Goal: Consume media (video, audio)

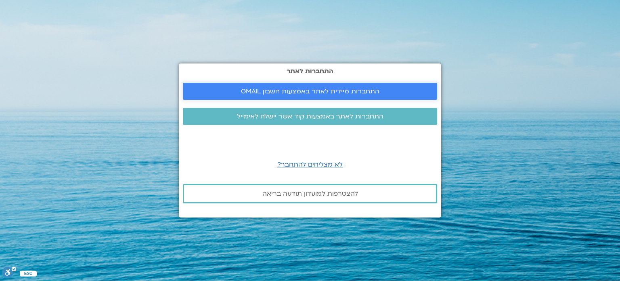
click at [332, 90] on span "התחברות מיידית לאתר באמצעות חשבון GMAIL" at bounding box center [310, 91] width 138 height 7
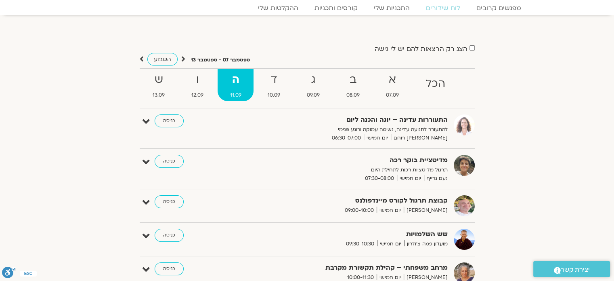
click at [507, 180] on div "הצג רק הרצאות להם יש לי גישה ספטמבר 07 - ספטמבר 13 השבוע להציג אירועים שפתוחים …" at bounding box center [307, 269] width 452 height 453
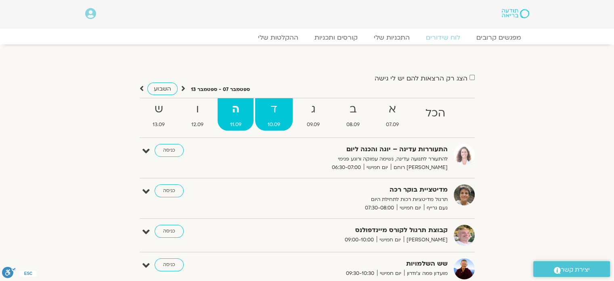
click at [277, 111] on strong "ד" at bounding box center [274, 109] width 38 height 18
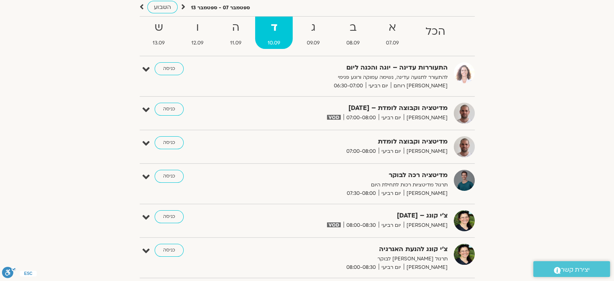
scroll to position [97, 0]
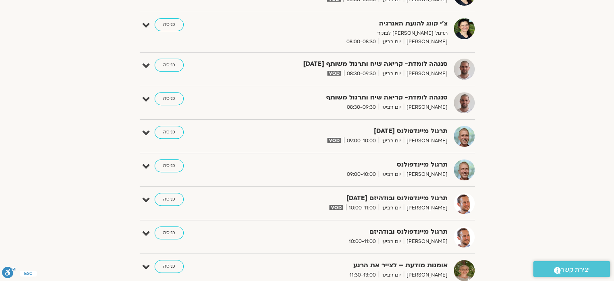
scroll to position [291, 0]
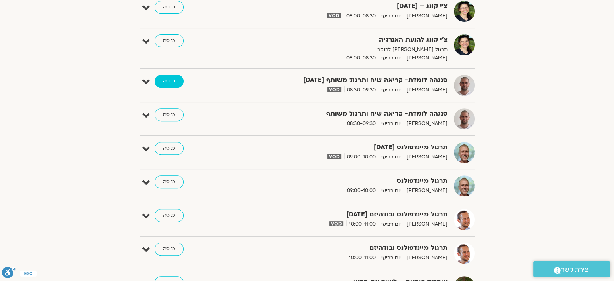
click at [168, 81] on link "כניסה" at bounding box center [169, 81] width 29 height 13
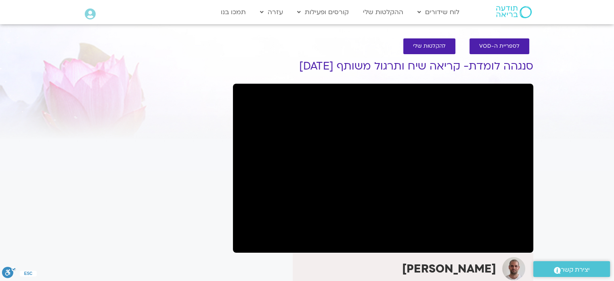
click at [567, 152] on section "לספריית ה-VOD להקלטות שלי סנגהה לומדת- קריאה שיח ותרגול משותף 10.9.25 דקל קנטי …" at bounding box center [307, 258] width 614 height 457
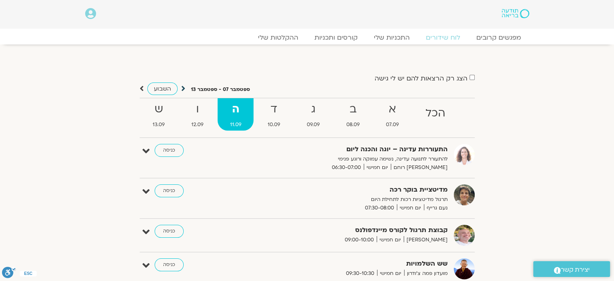
click at [182, 85] on icon at bounding box center [183, 88] width 4 height 8
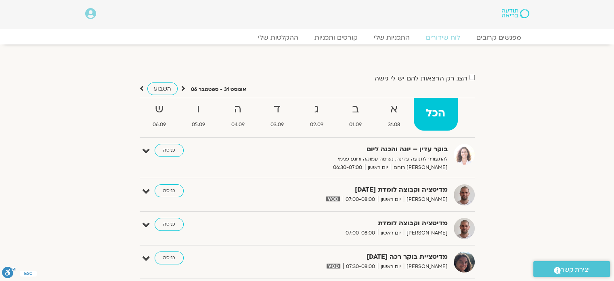
click at [287, 38] on link "ההקלטות שלי" at bounding box center [278, 38] width 68 height 10
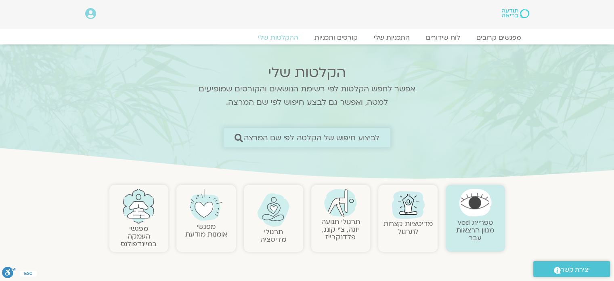
click at [334, 136] on span "לביצוע חיפוש של הקלטה לפי שם המרצה" at bounding box center [312, 137] width 136 height 8
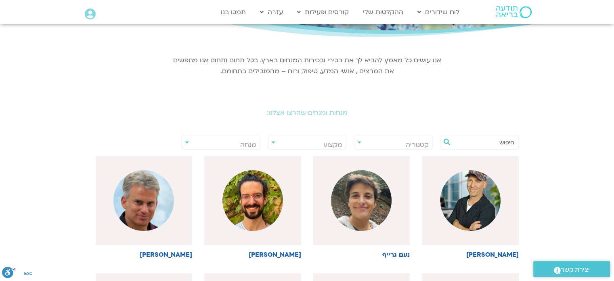
scroll to position [94, 0]
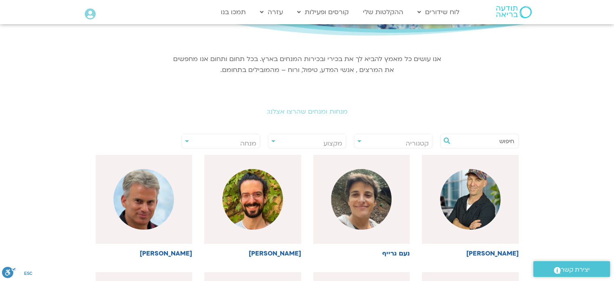
click at [497, 138] on input "text" at bounding box center [483, 141] width 61 height 14
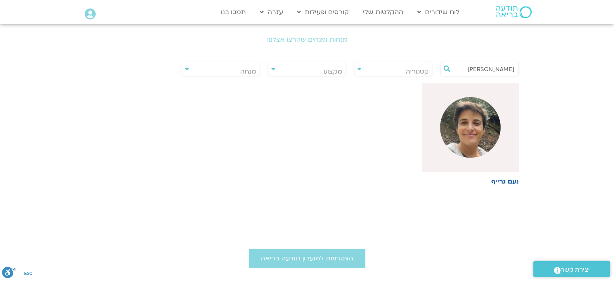
scroll to position [166, 0]
type input "[PERSON_NAME]"
click at [467, 140] on img at bounding box center [470, 126] width 61 height 61
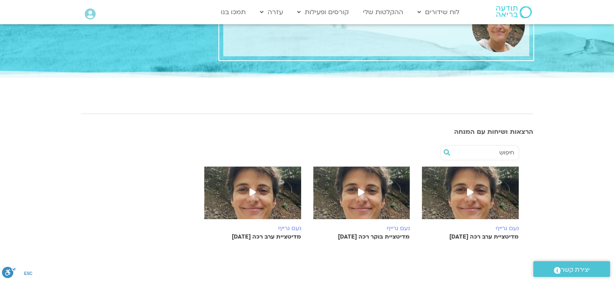
scroll to position [101, 0]
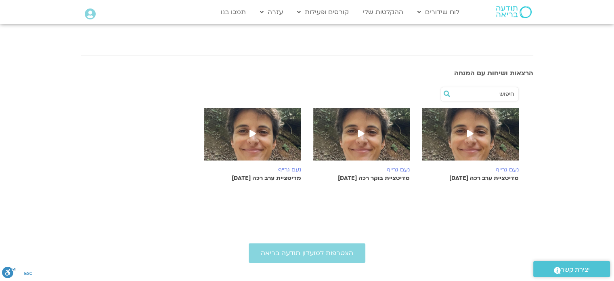
click at [271, 140] on img at bounding box center [252, 138] width 97 height 61
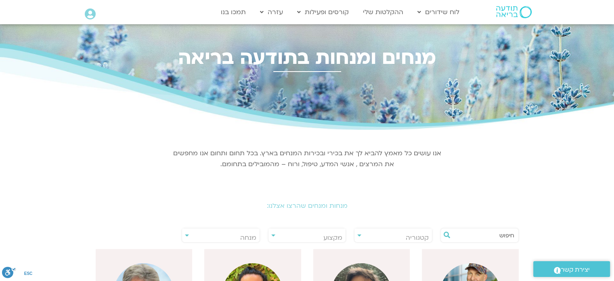
drag, startPoint x: 466, startPoint y: 147, endPoint x: 472, endPoint y: 182, distance: 36.0
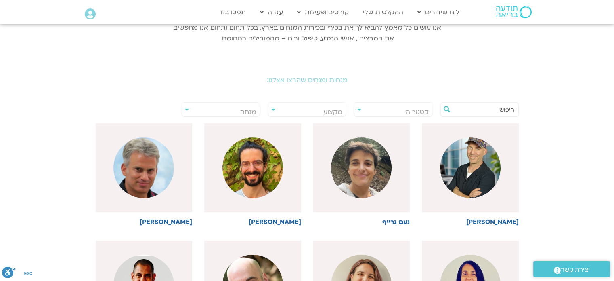
scroll to position [139, 0]
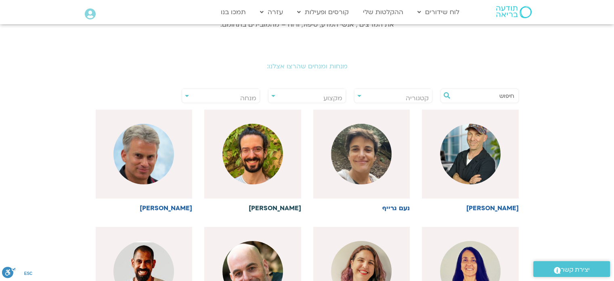
click at [268, 157] on img at bounding box center [252, 154] width 61 height 61
click at [378, 159] on img at bounding box center [361, 154] width 61 height 61
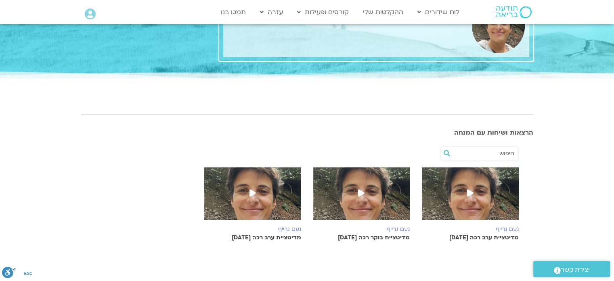
scroll to position [57, 0]
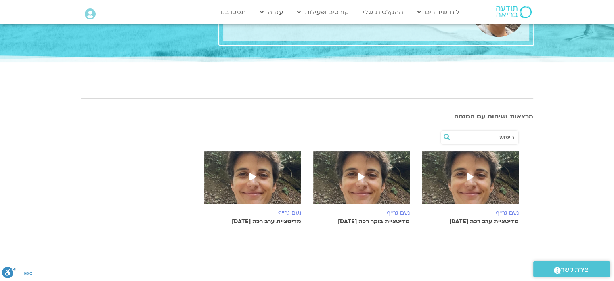
click at [379, 182] on img at bounding box center [361, 181] width 97 height 61
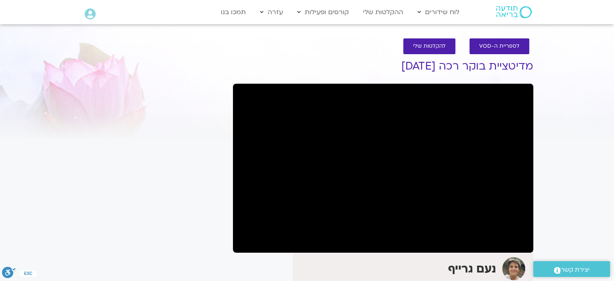
click at [560, 147] on section "לספריית ה-VOD להקלטות שלי מדיטציית בוקר רכה [DATE] [PERSON_NAME] הצטרפות לרשימת…" at bounding box center [307, 193] width 614 height 326
click at [576, 153] on section "לספריית ה-VOD להקלטות שלי מדיטציית בוקר רכה [DATE] [PERSON_NAME] הצטרפות לרשימת…" at bounding box center [307, 193] width 614 height 326
click at [543, 141] on section "לספריית ה-VOD להקלטות שלי מדיטציית בוקר רכה [DATE] [PERSON_NAME] הצטרפות לרשימת…" at bounding box center [307, 193] width 614 height 326
